Goal: Task Accomplishment & Management: Manage account settings

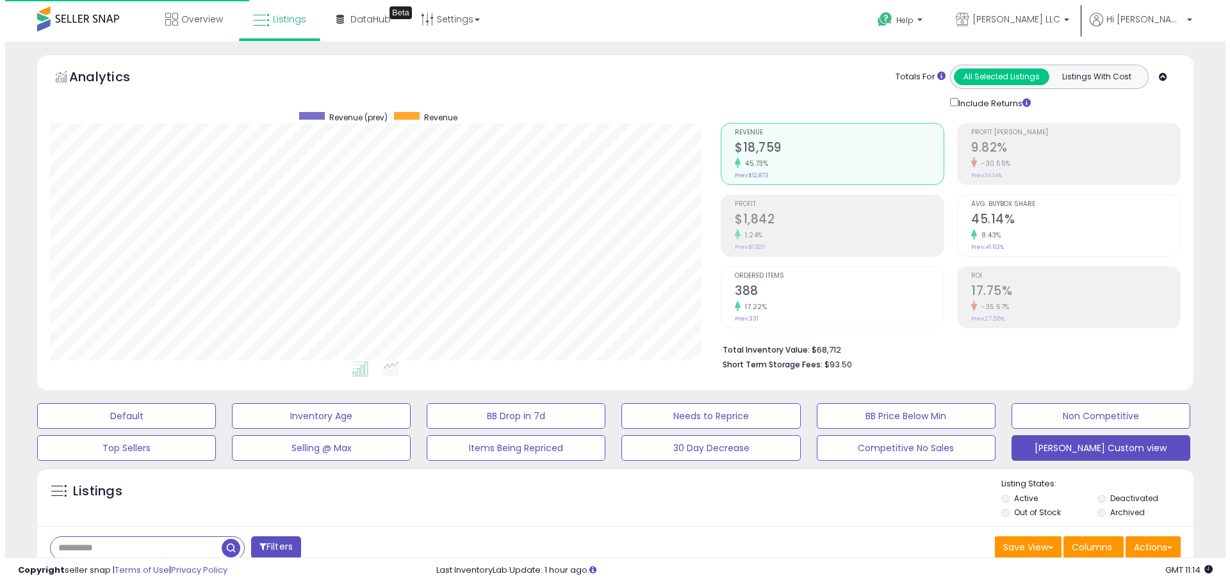
scroll to position [263, 671]
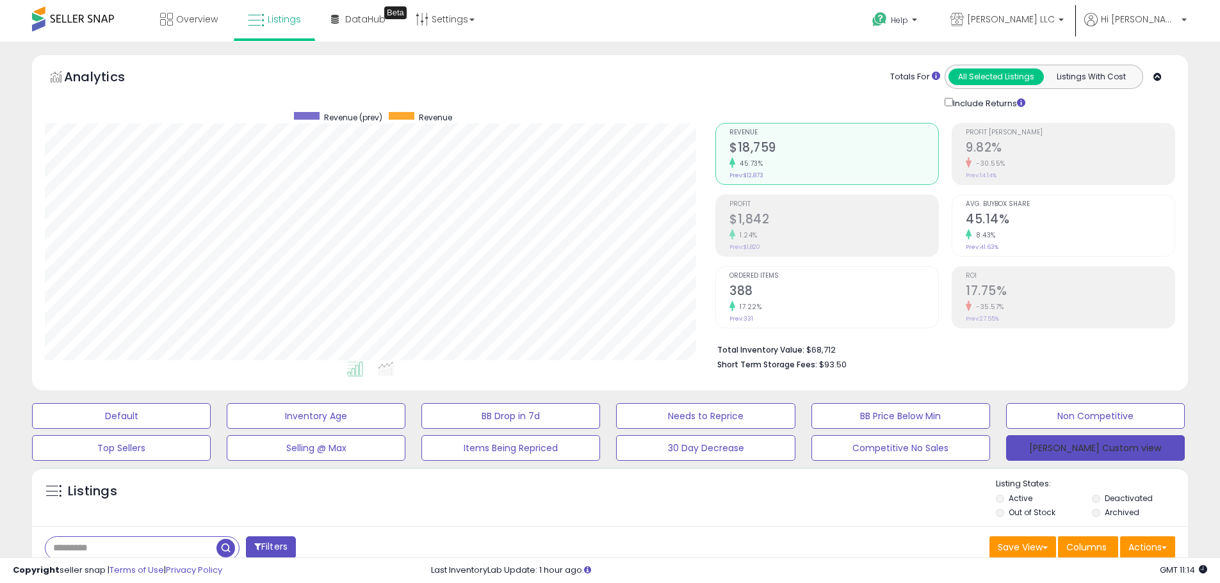
click at [1062, 448] on button "[PERSON_NAME] Custom view" at bounding box center [1095, 448] width 179 height 26
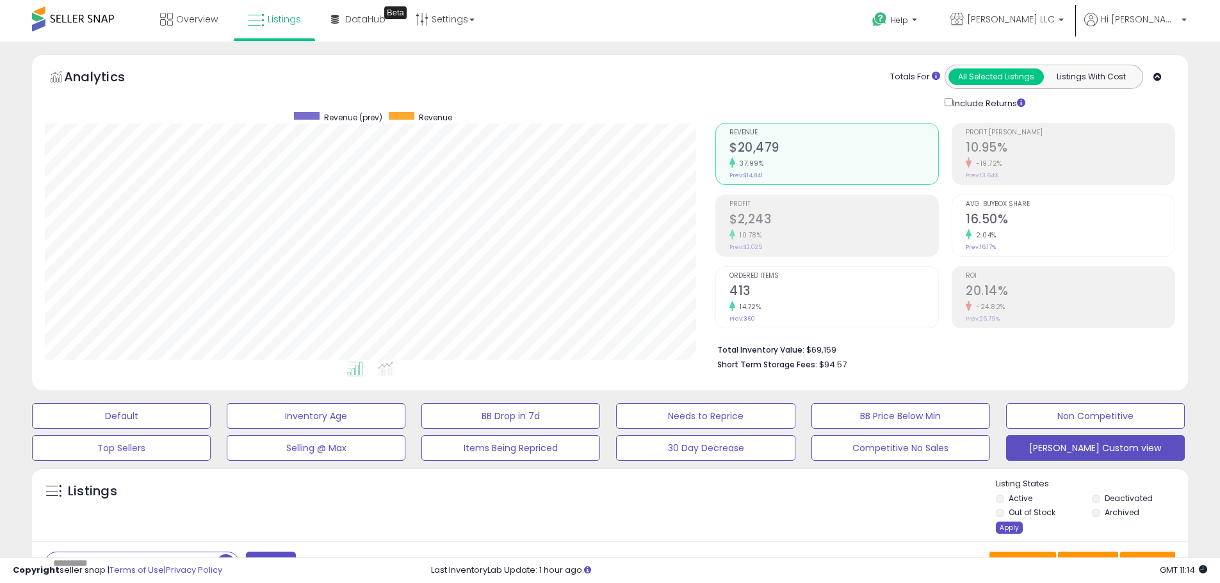
click at [1005, 527] on div "Apply" at bounding box center [1009, 528] width 27 height 12
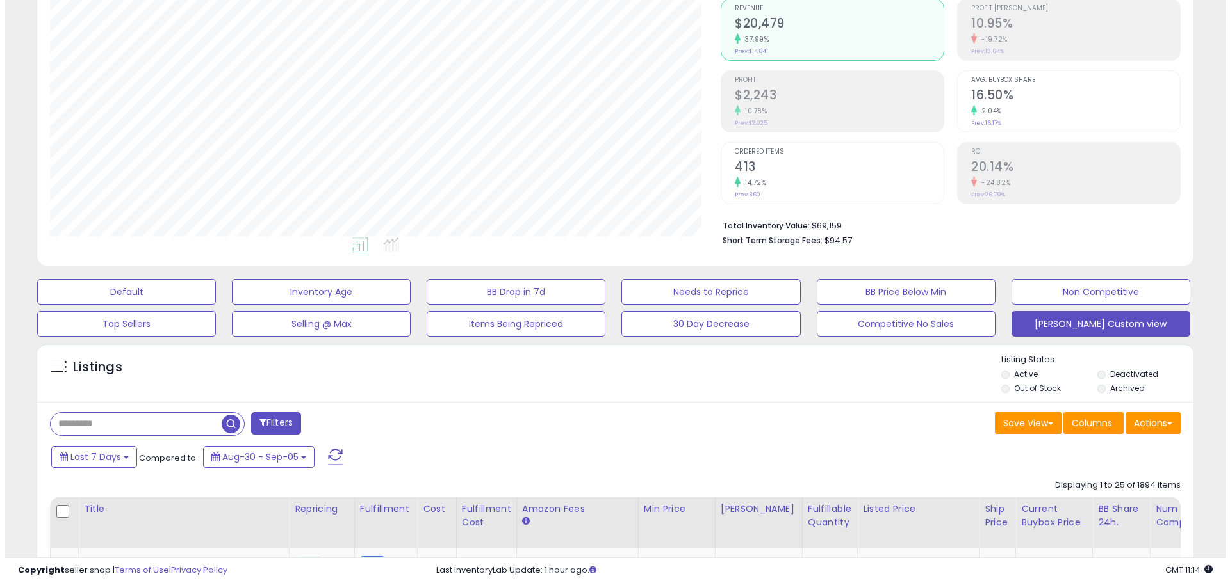
scroll to position [128, 0]
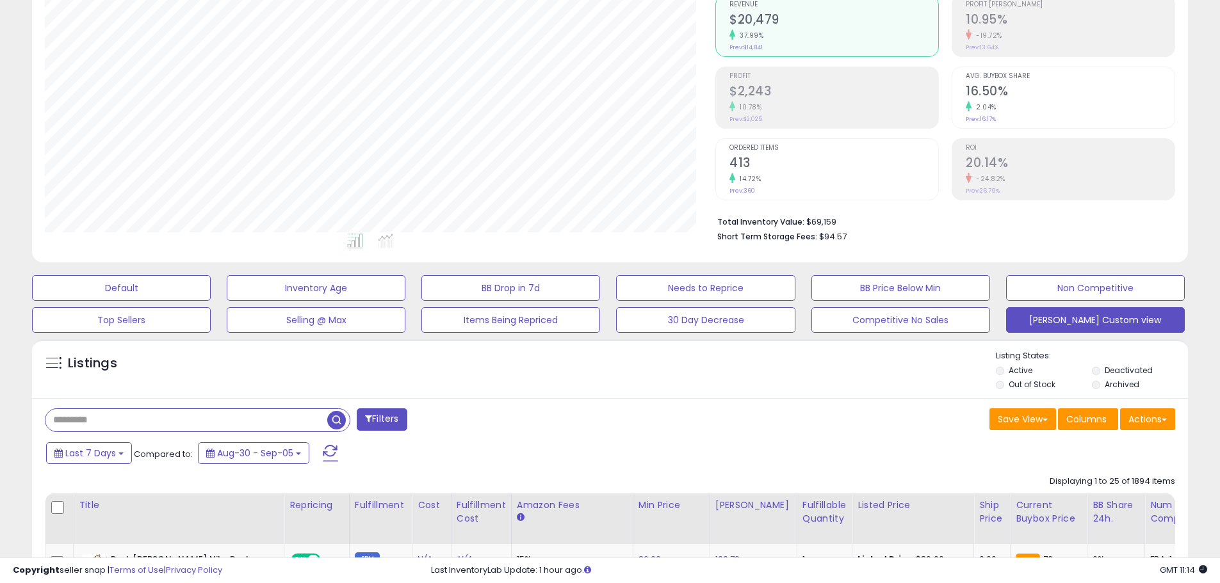
click at [95, 418] on input "text" at bounding box center [186, 420] width 282 height 22
paste input "**********"
type input "**********"
click at [368, 418] on span at bounding box center [368, 418] width 7 height 9
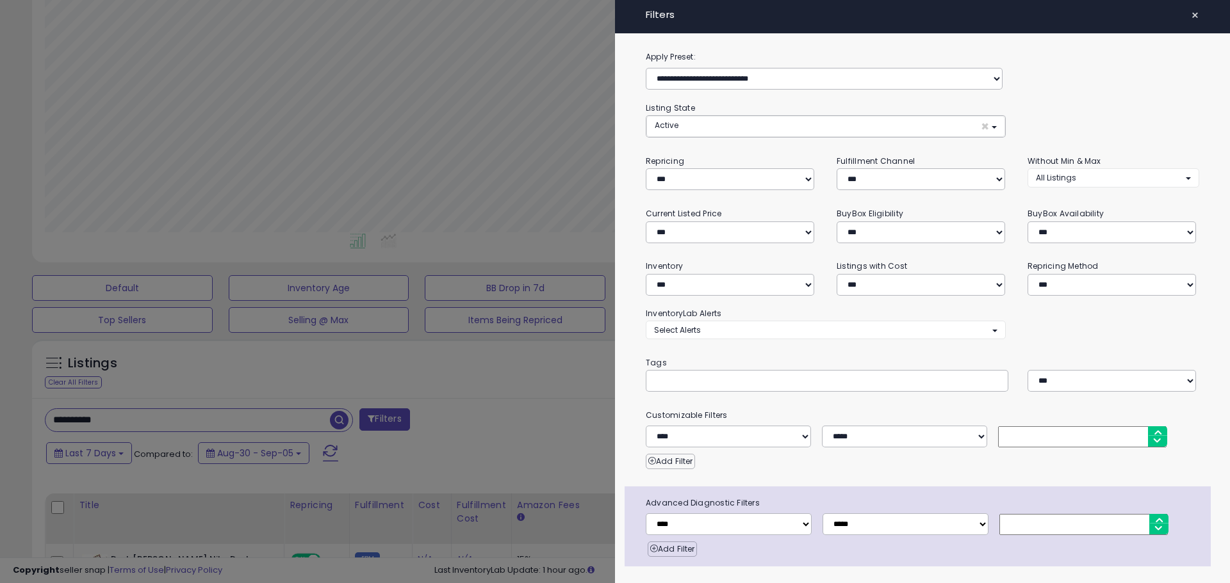
click at [453, 410] on div at bounding box center [615, 291] width 1230 height 583
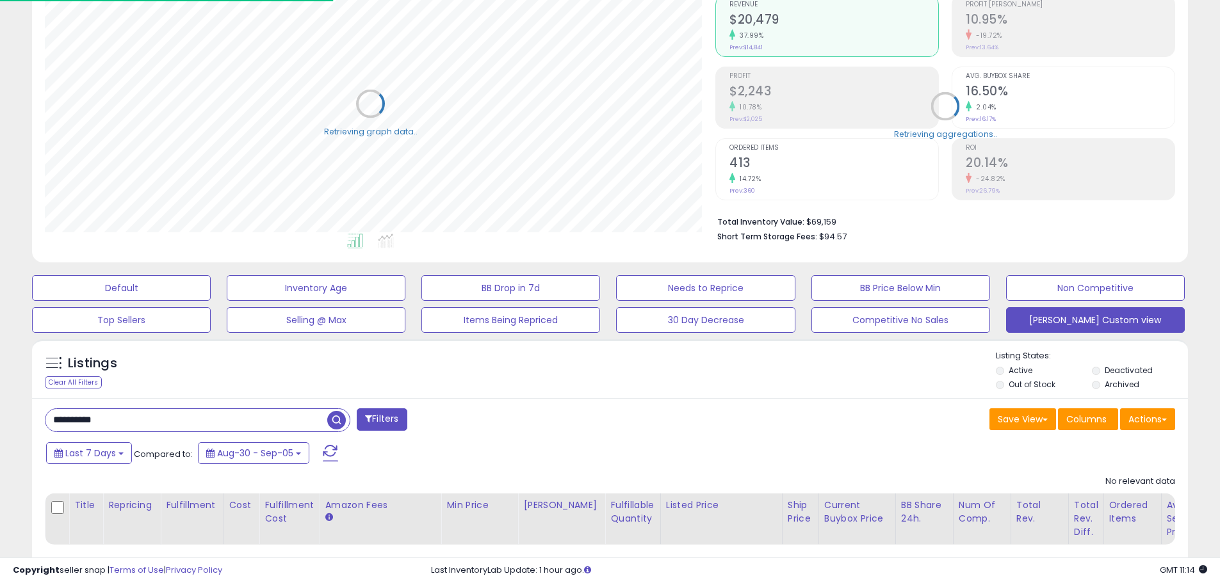
scroll to position [263, 671]
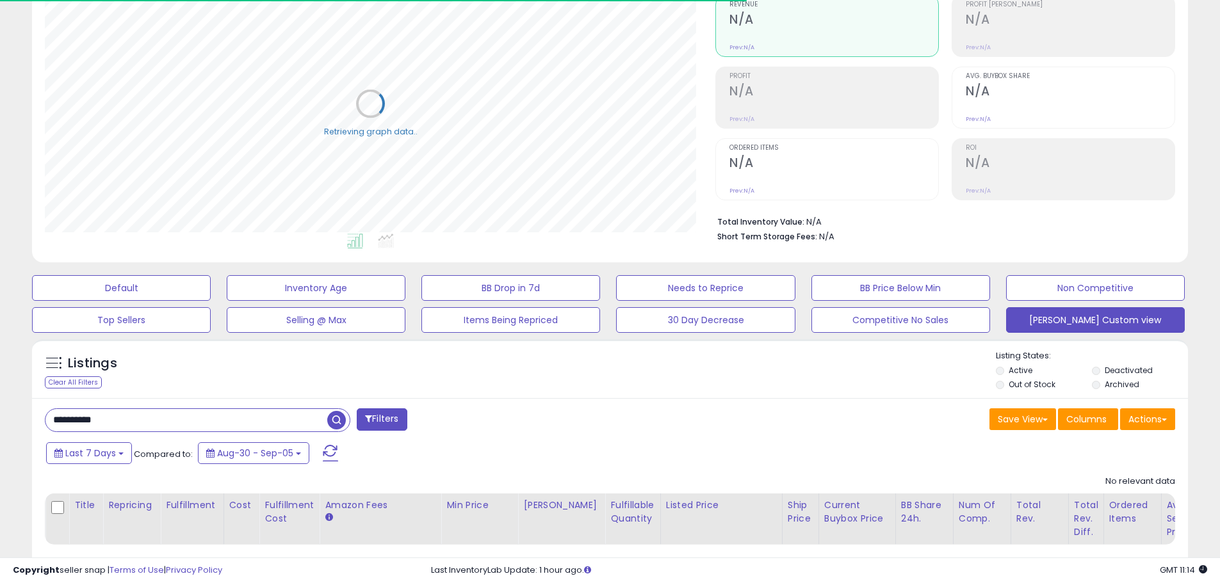
click at [334, 415] on span "button" at bounding box center [336, 420] width 19 height 19
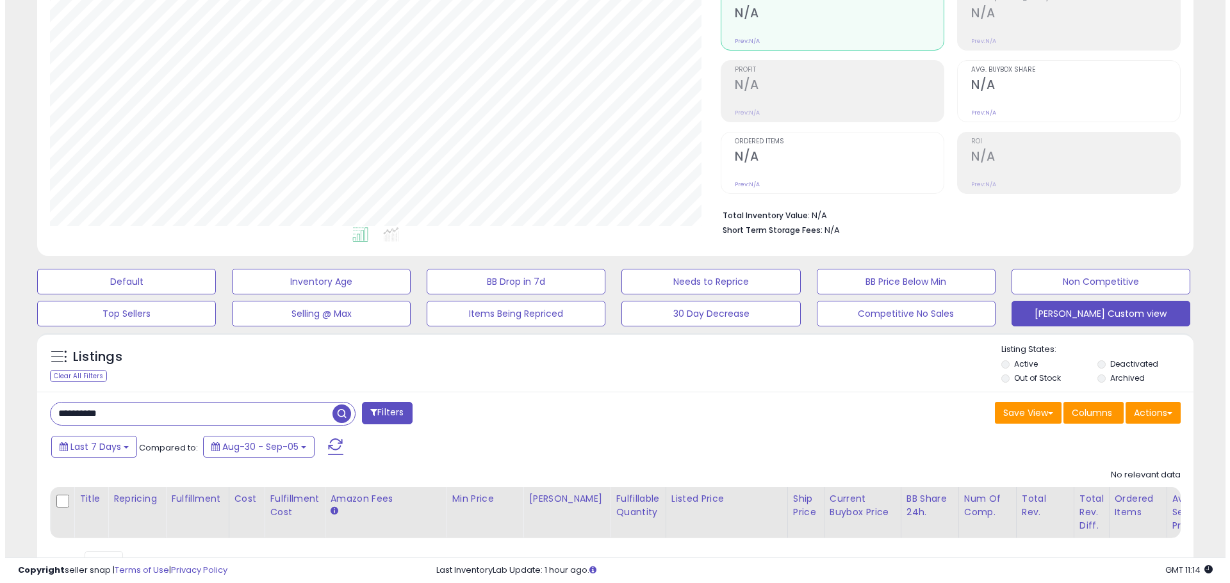
scroll to position [134, 0]
click at [331, 410] on span "button" at bounding box center [336, 414] width 19 height 19
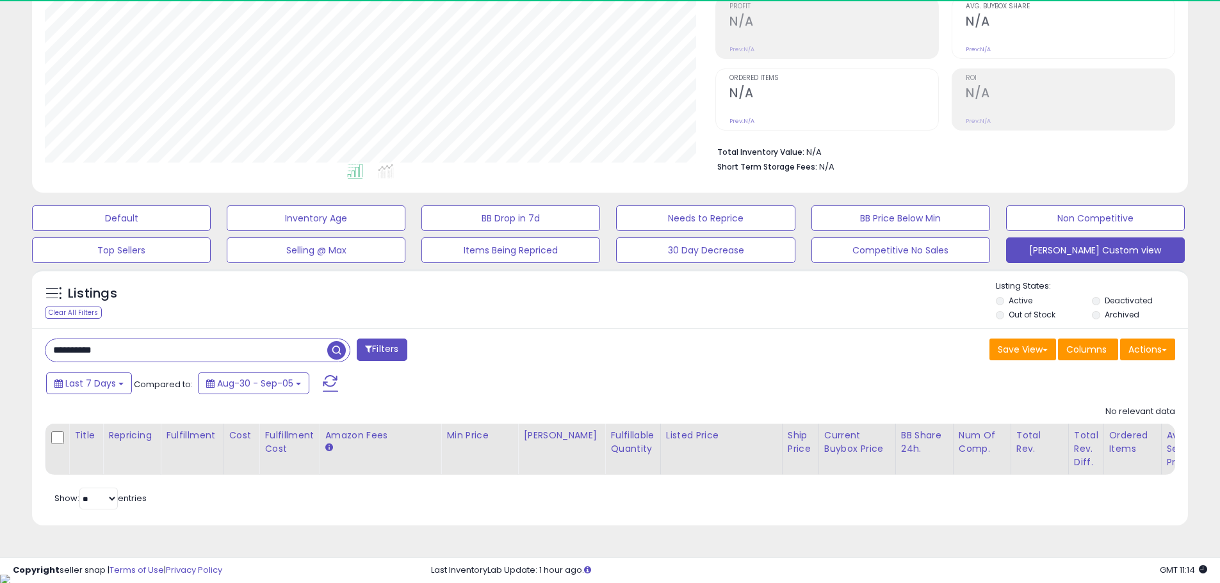
scroll to position [263, 671]
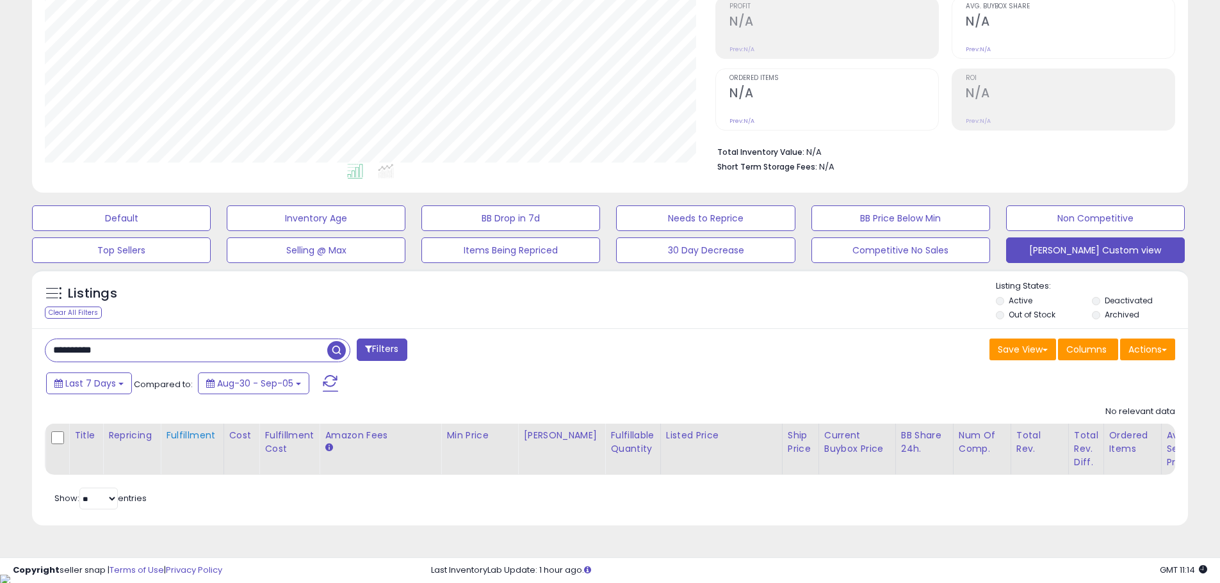
click at [189, 434] on div "Fulfillment" at bounding box center [192, 435] width 52 height 13
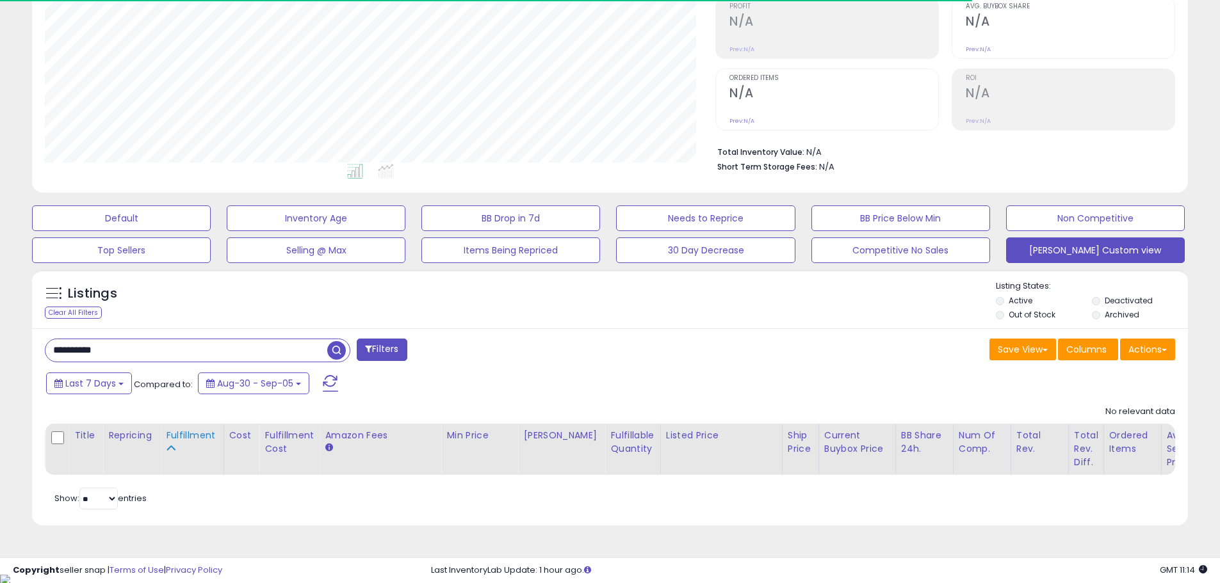
click at [175, 446] on div "Fulfillment" at bounding box center [192, 442] width 52 height 27
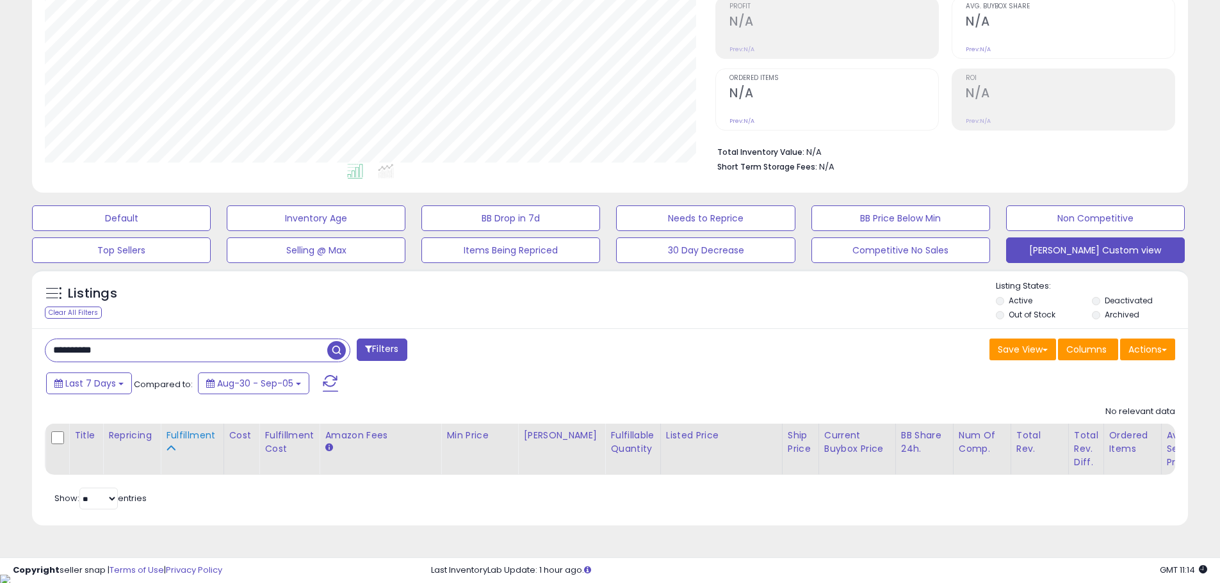
click at [179, 438] on div "Fulfillment" at bounding box center [192, 435] width 52 height 13
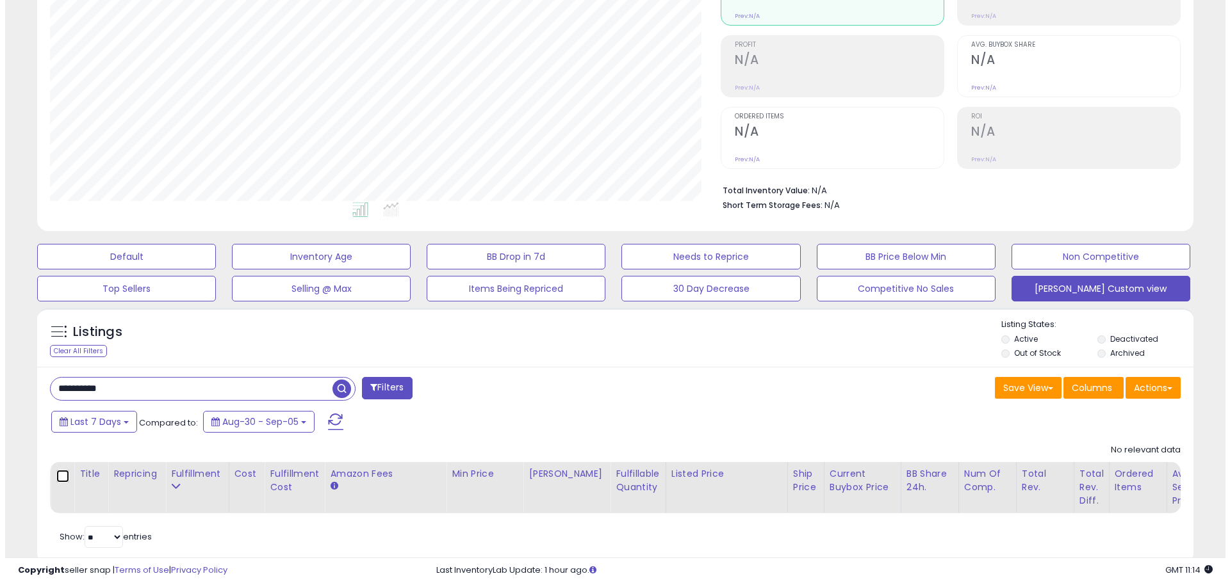
scroll to position [0, 0]
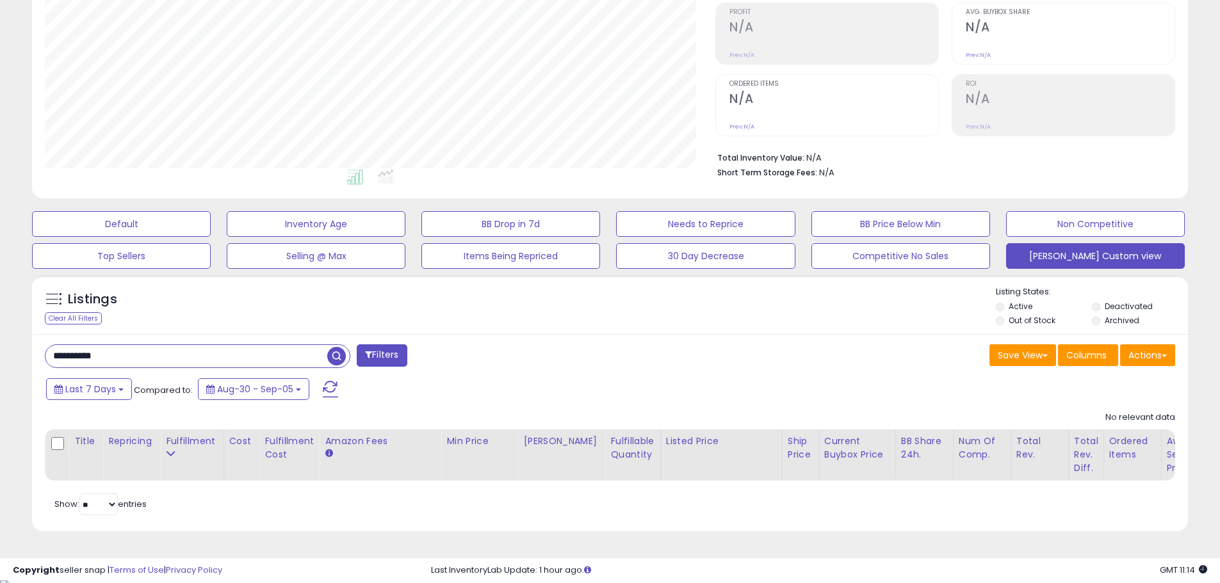
click at [341, 359] on span "button" at bounding box center [336, 356] width 19 height 19
click at [117, 387] on button "Last 7 Days" at bounding box center [89, 389] width 86 height 22
click at [454, 408] on div "No relevant data Title Repricing Fulfillment «" at bounding box center [610, 443] width 1130 height 76
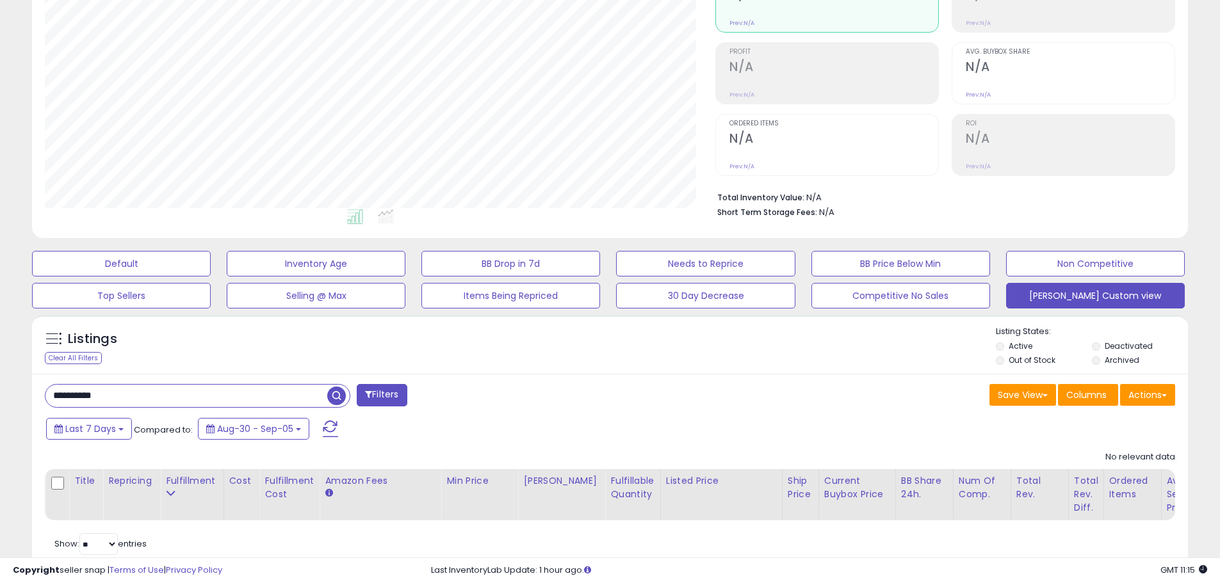
scroll to position [23, 0]
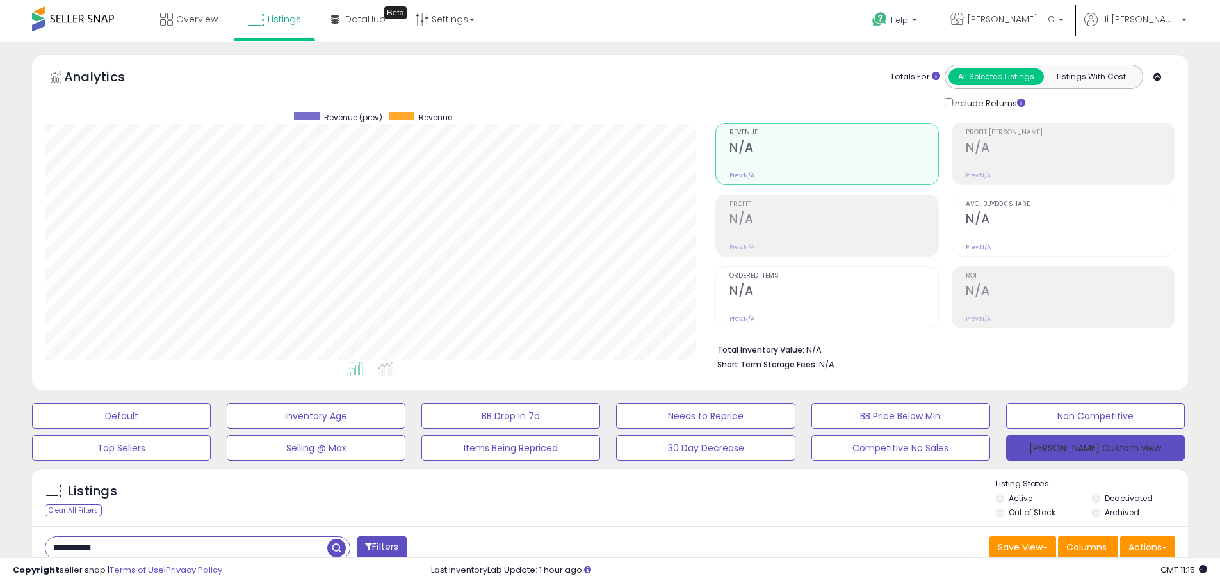
click at [1027, 455] on button "[PERSON_NAME] Custom view" at bounding box center [1095, 448] width 179 height 26
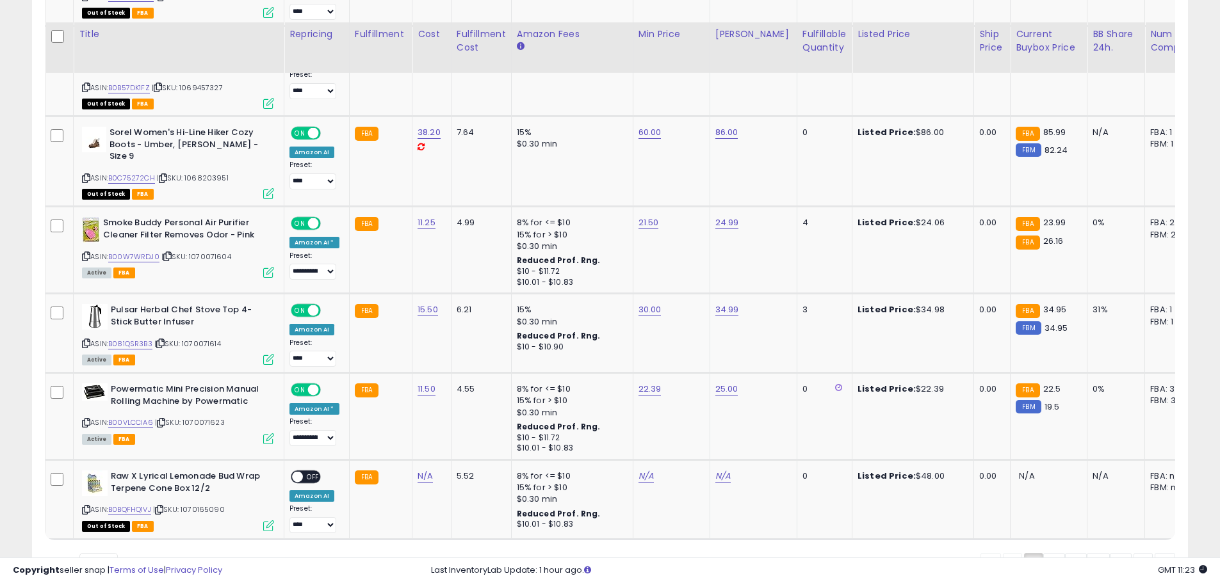
scroll to position [2370, 0]
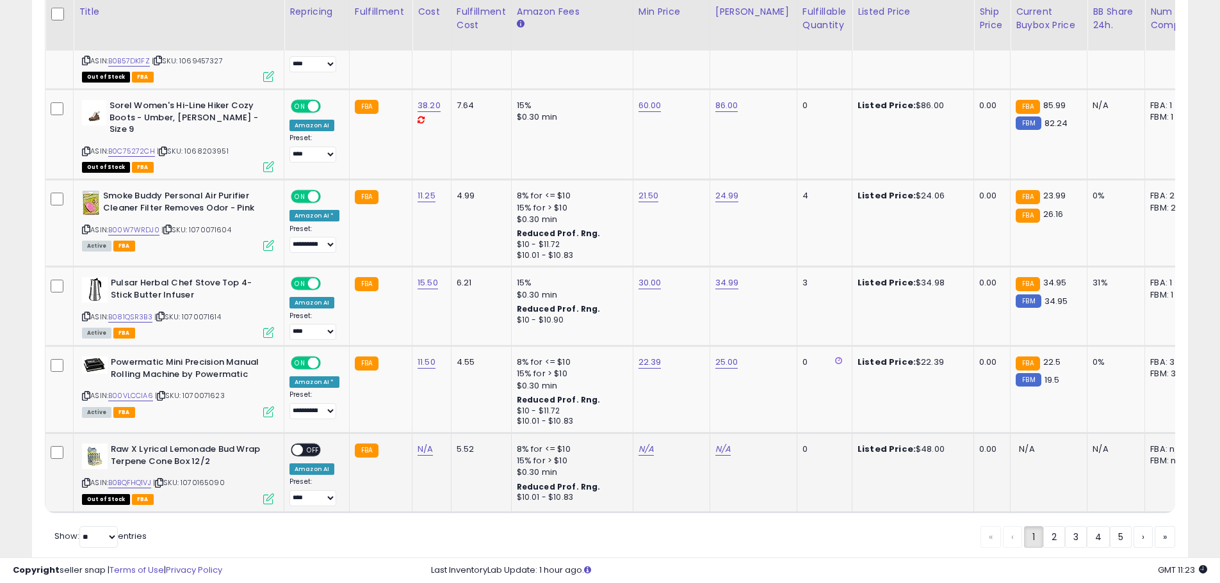
click at [309, 445] on span "OFF" at bounding box center [313, 450] width 20 height 11
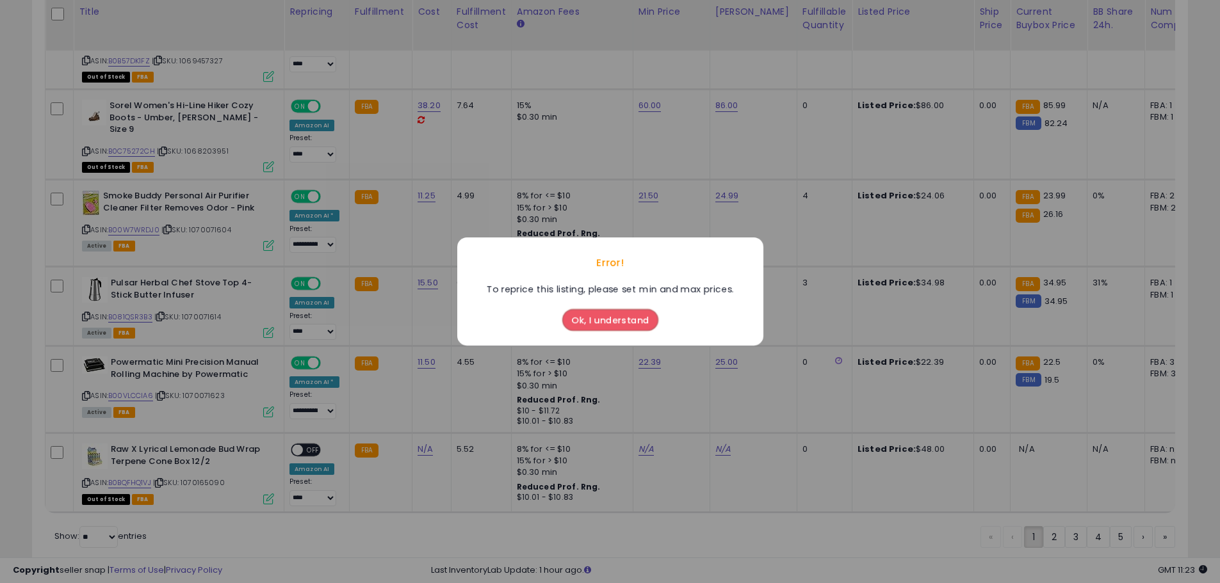
click at [613, 314] on button "Ok, I understand" at bounding box center [610, 320] width 96 height 22
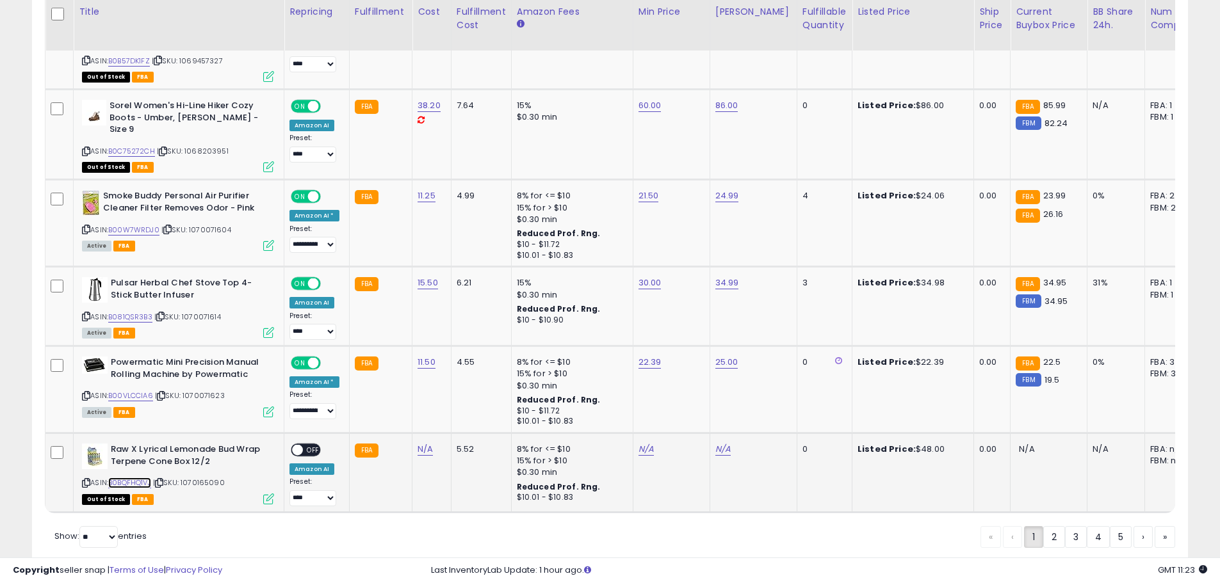
click at [124, 478] on link "B0BQFHQ1VJ" at bounding box center [129, 483] width 43 height 11
click at [727, 435] on td "N/A" at bounding box center [753, 473] width 87 height 79
click at [641, 443] on link "N/A" at bounding box center [646, 449] width 15 height 13
type input "*****"
click at [715, 443] on link "N/A" at bounding box center [722, 449] width 15 height 13
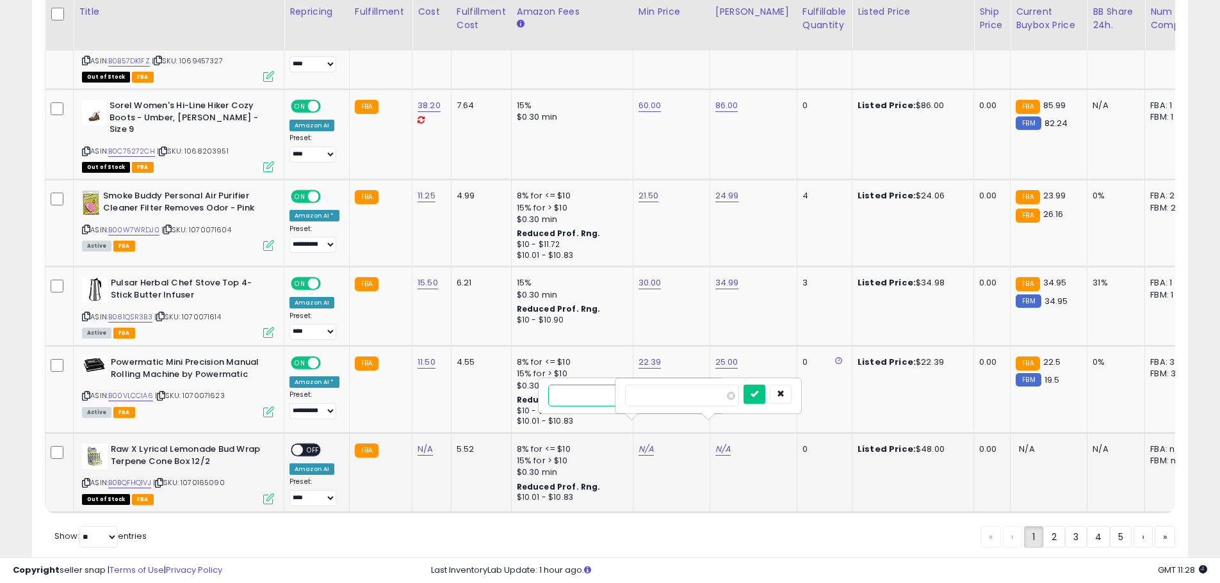
click at [590, 400] on input "*****" at bounding box center [605, 396] width 114 height 22
click at [792, 398] on button "button" at bounding box center [781, 394] width 22 height 19
click at [681, 396] on icon "submit" at bounding box center [678, 394] width 8 height 8
click at [725, 443] on link "N/A" at bounding box center [722, 449] width 15 height 13
type input "**"
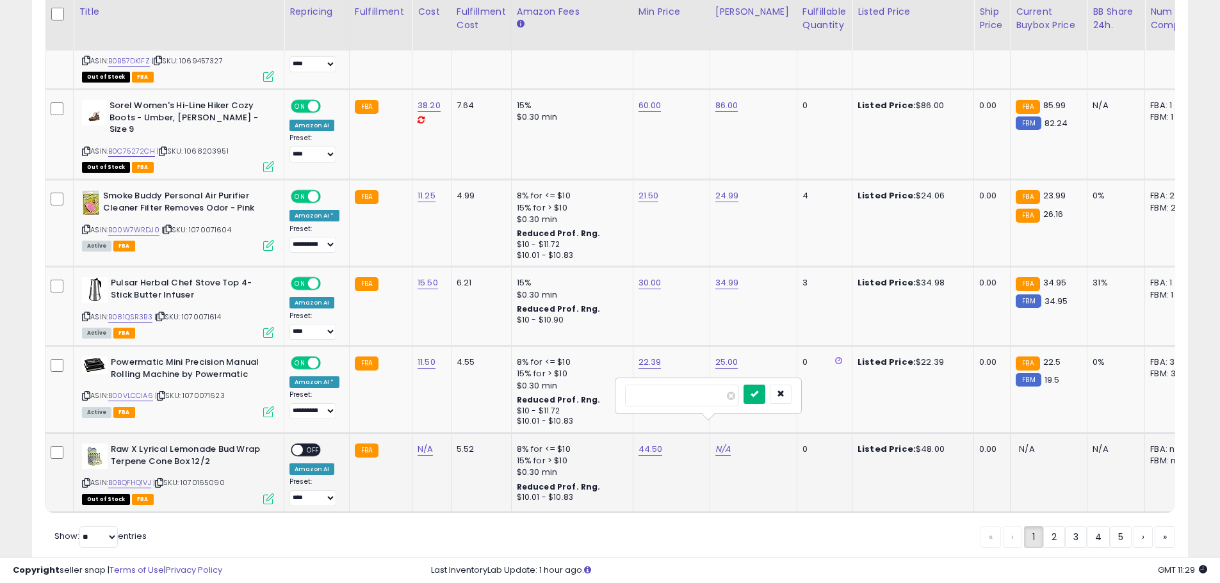
click at [765, 393] on button "submit" at bounding box center [755, 394] width 22 height 19
click at [418, 443] on link "N/A" at bounding box center [425, 449] width 15 height 13
click at [377, 396] on input "number" at bounding box center [386, 396] width 114 height 22
type input "*****"
click at [462, 396] on icon "submit" at bounding box center [458, 394] width 8 height 8
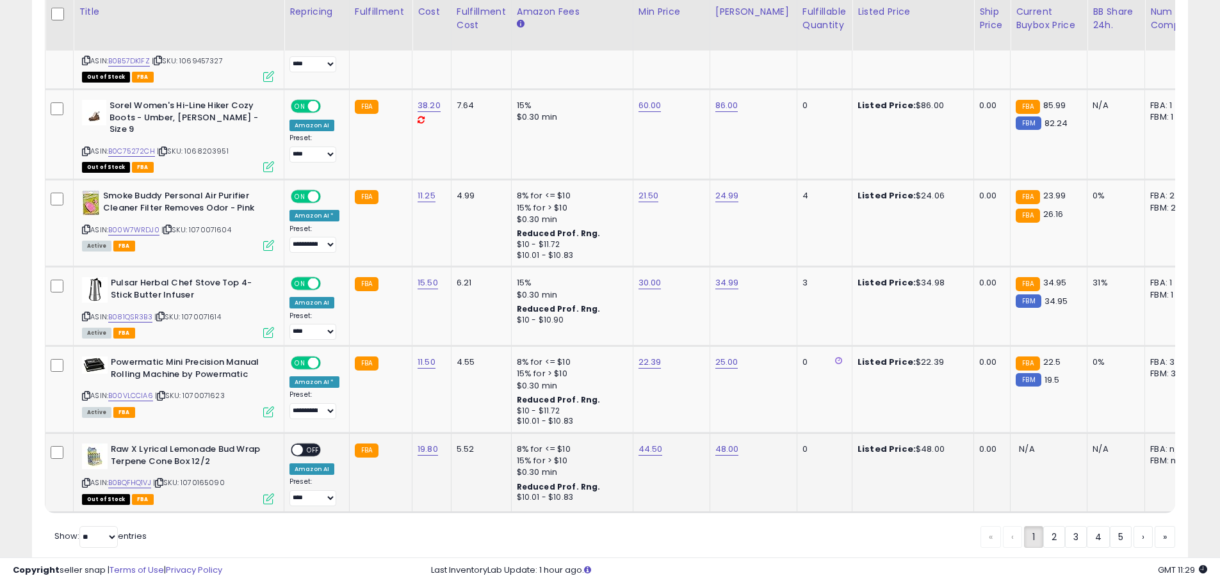
click at [444, 444] on td "19.80" at bounding box center [431, 473] width 39 height 79
click at [305, 445] on span "OFF" at bounding box center [313, 450] width 20 height 11
click at [318, 491] on select "**********" at bounding box center [312, 499] width 47 height 16
select select "**********"
click at [289, 491] on select "**********" at bounding box center [312, 499] width 47 height 16
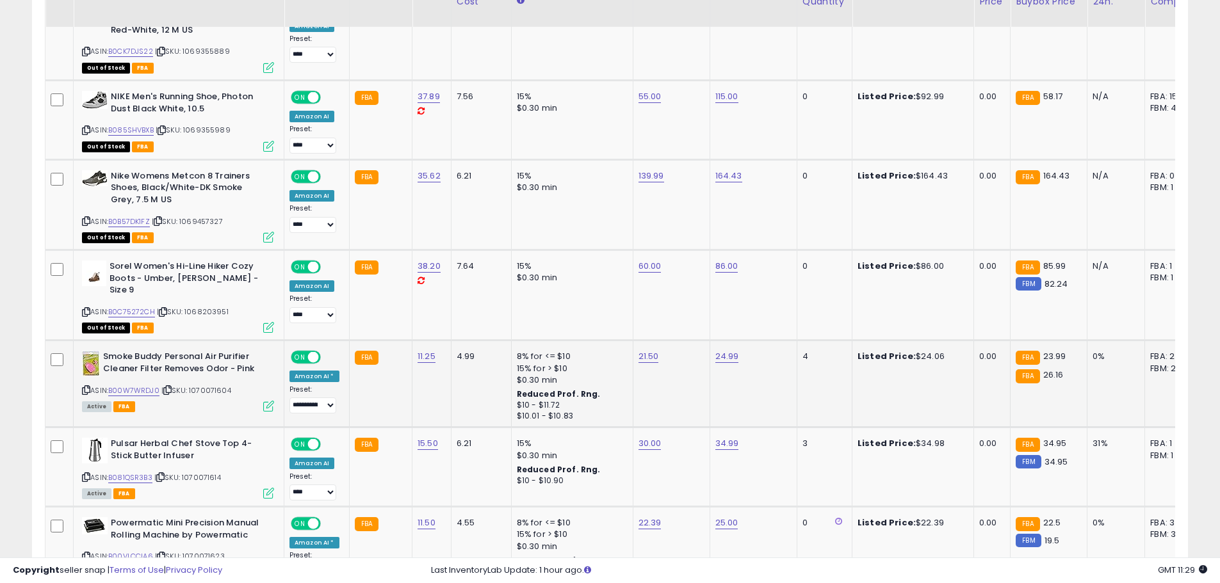
scroll to position [2177, 0]
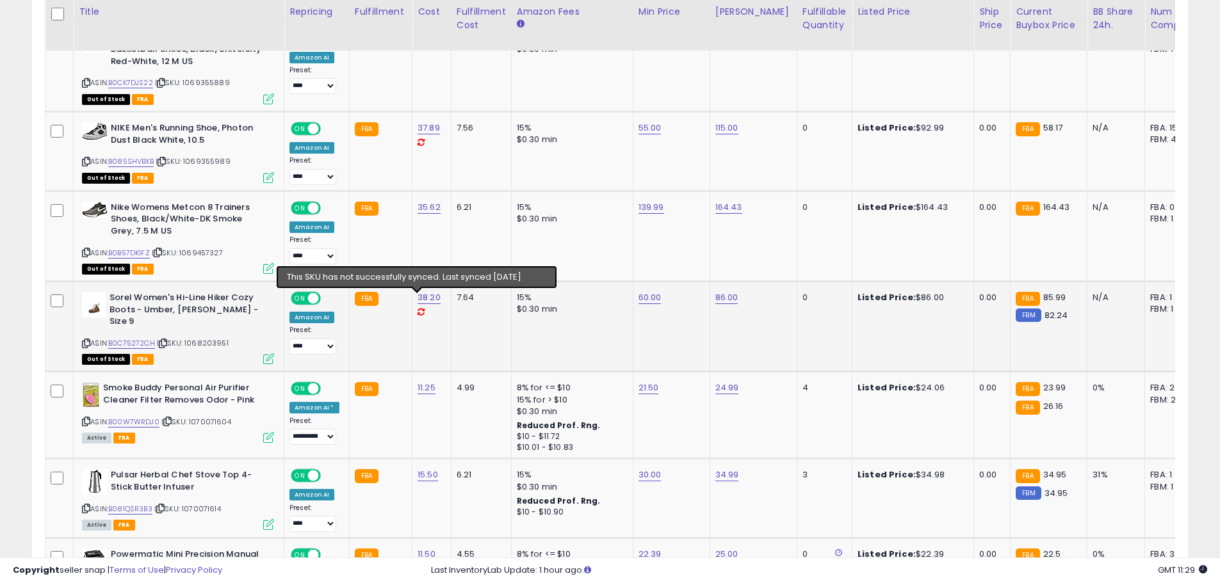
click at [419, 308] on icon at bounding box center [421, 312] width 7 height 8
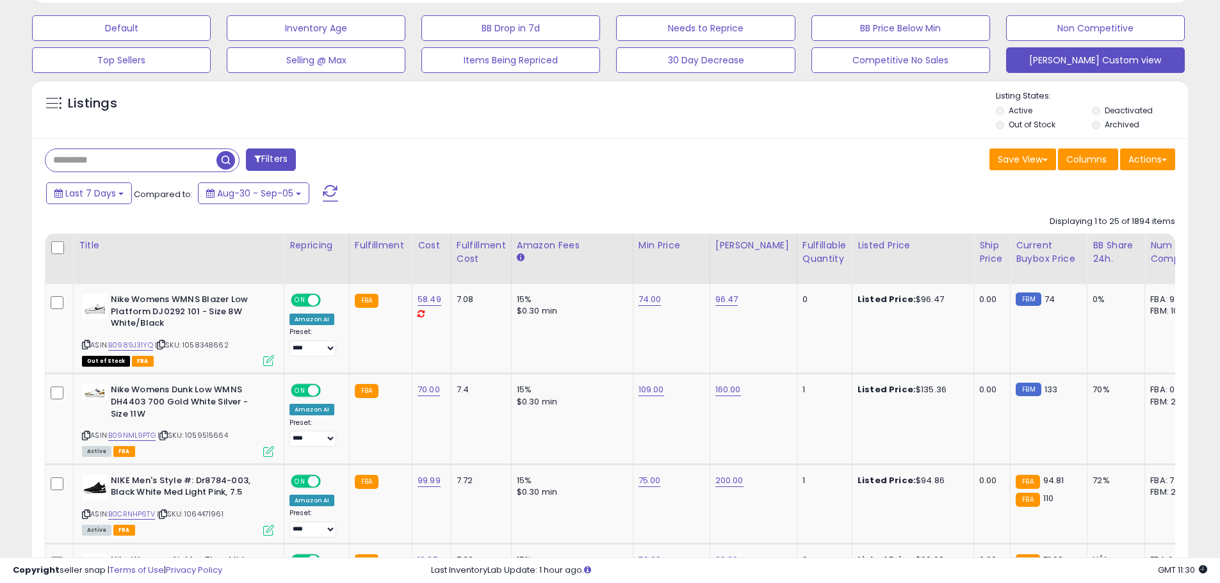
scroll to position [384, 0]
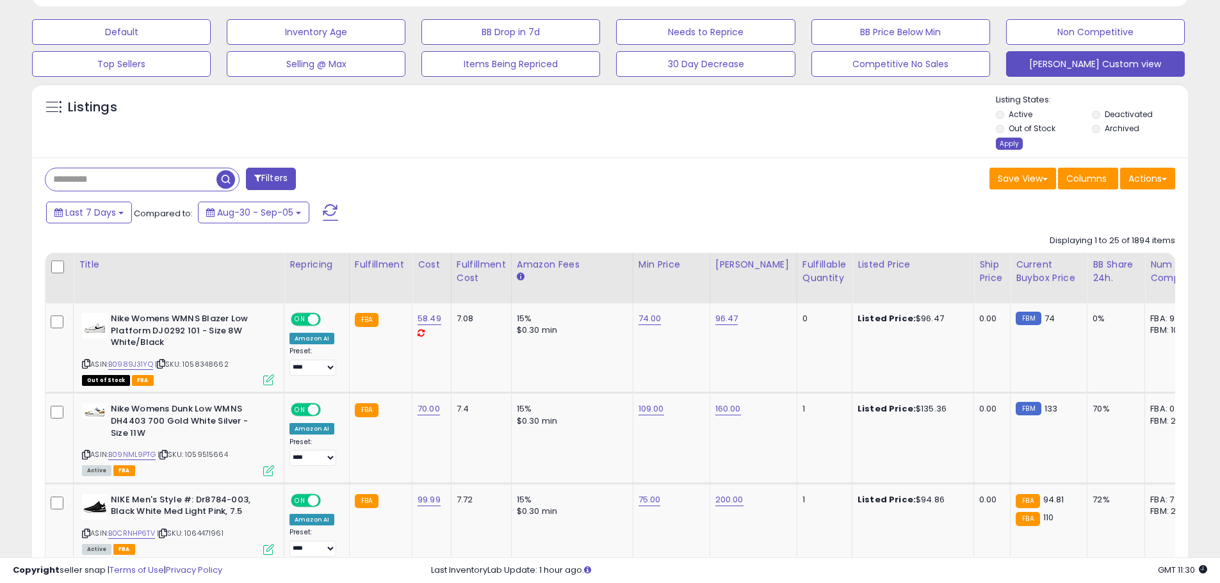
click at [1005, 141] on div "Apply" at bounding box center [1009, 144] width 27 height 12
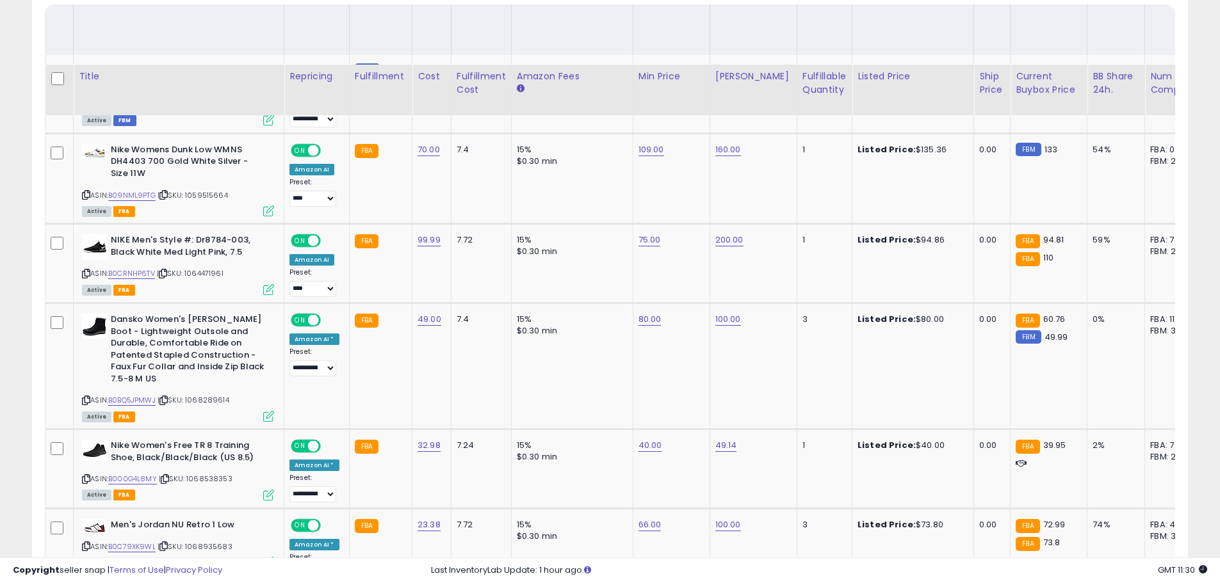
scroll to position [723, 0]
